Goal: Task Accomplishment & Management: Complete application form

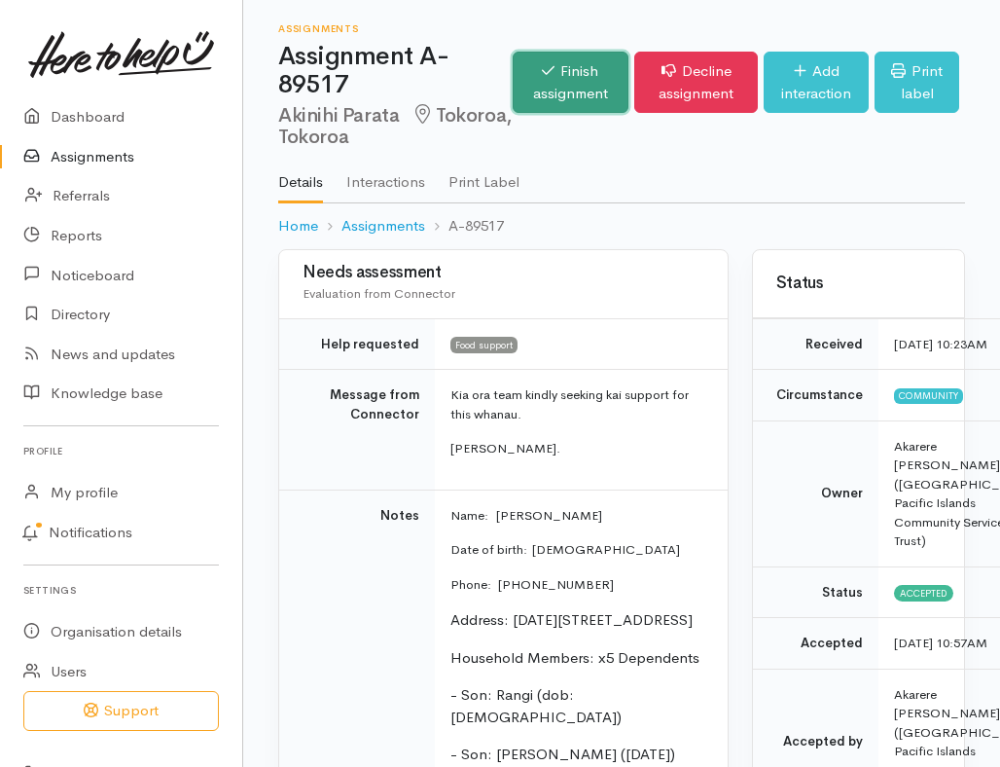
click at [568, 79] on link "Finish assignment" at bounding box center [571, 82] width 116 height 61
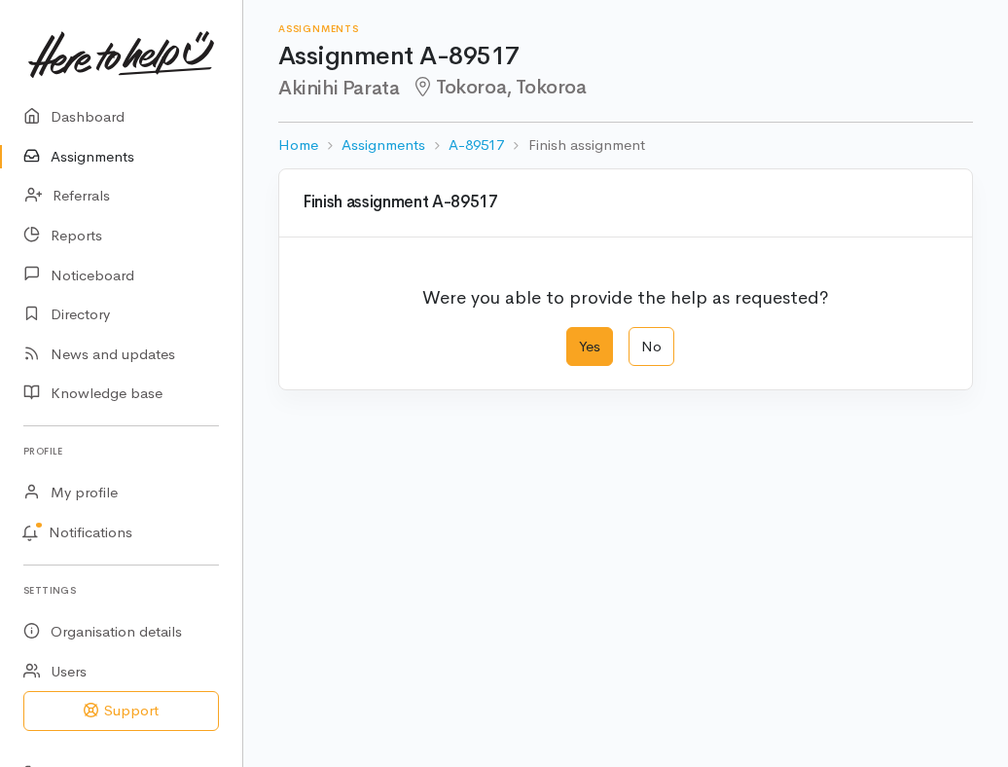
click at [600, 345] on label "Yes" at bounding box center [589, 347] width 47 height 40
click at [579, 340] on input "Yes" at bounding box center [572, 333] width 13 height 13
radio input "true"
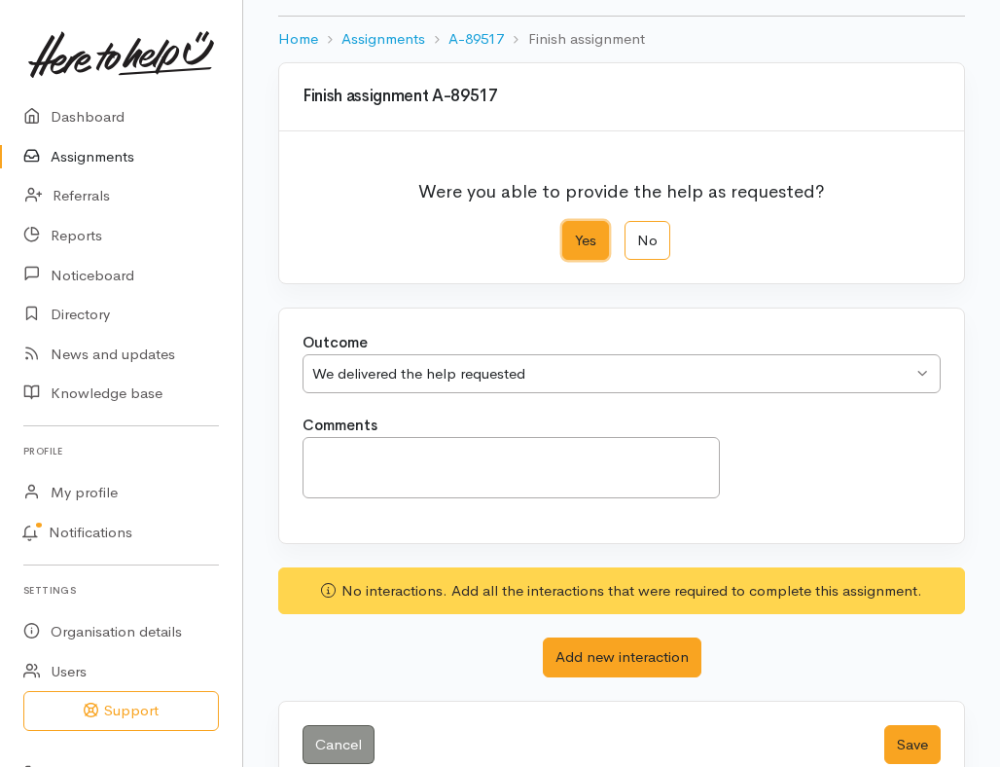
scroll to position [147, 0]
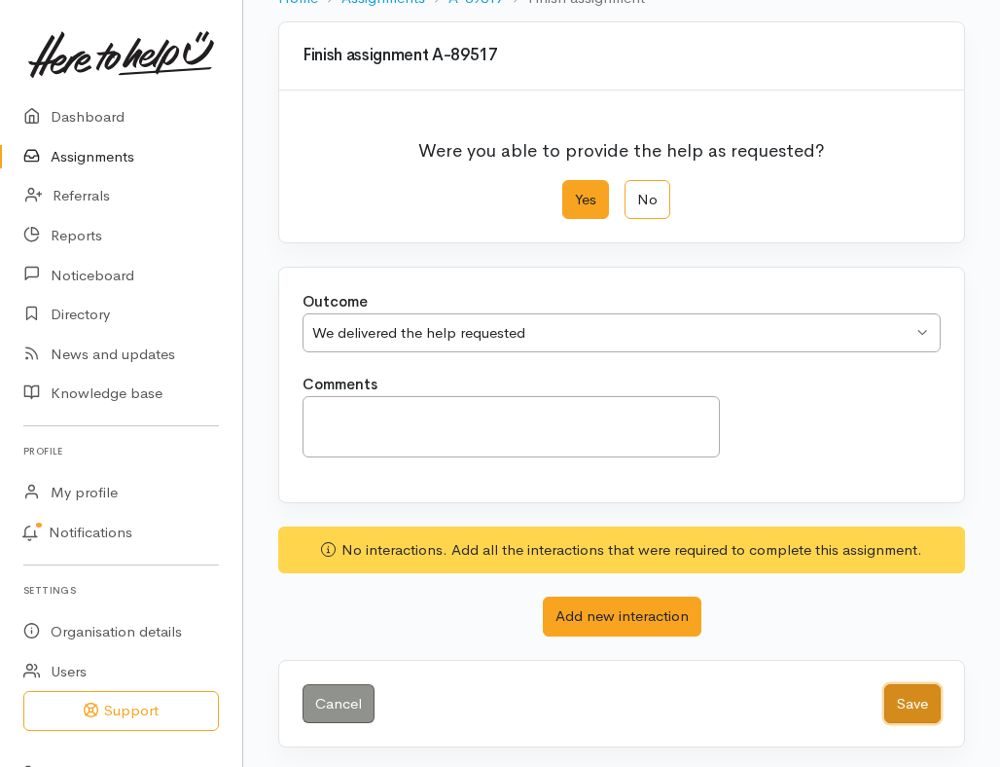
click at [900, 706] on button "Save" at bounding box center [913, 704] width 56 height 40
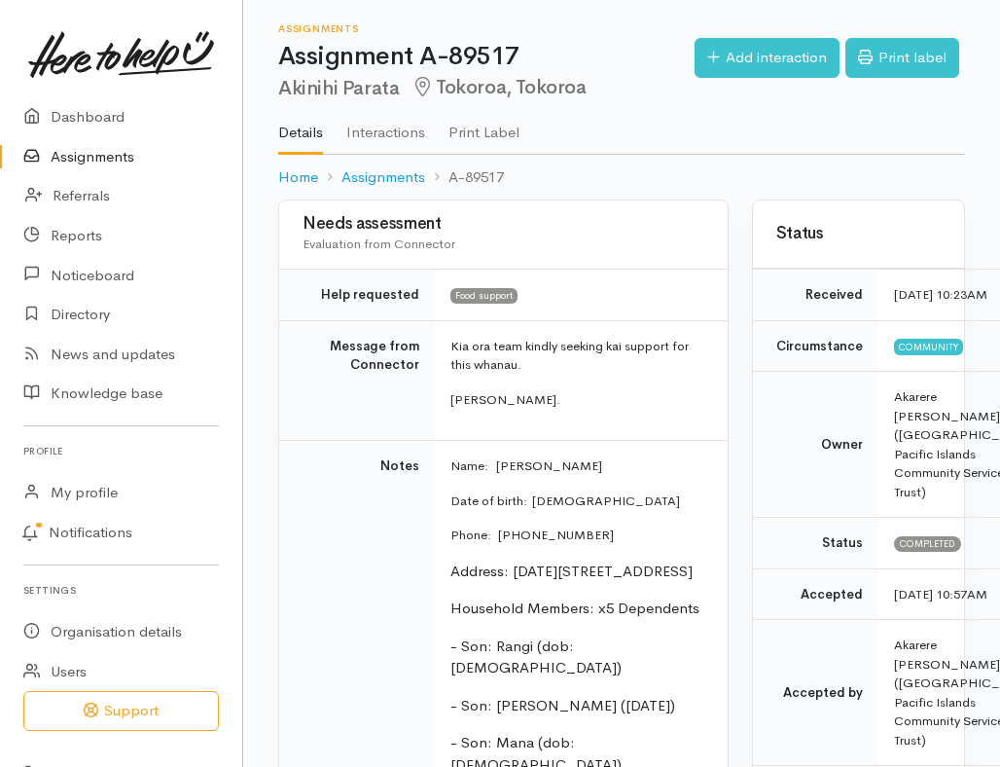
click at [82, 163] on link "Assignments" at bounding box center [121, 157] width 242 height 40
